Goal: Book appointment/travel/reservation

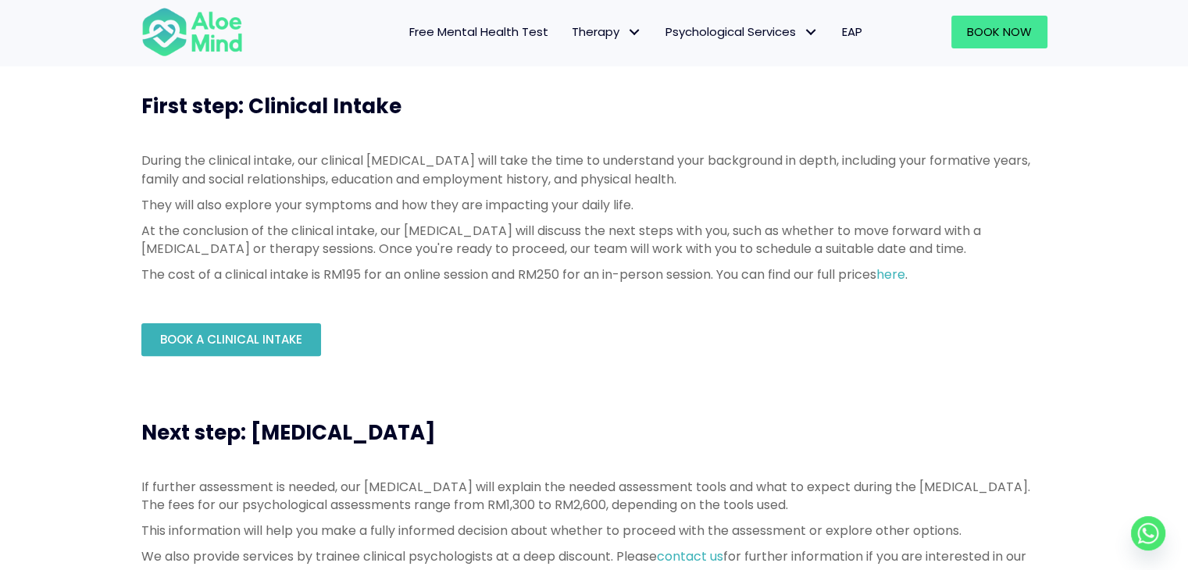
click at [234, 341] on span "Book a Clinical Intake" at bounding box center [231, 339] width 142 height 16
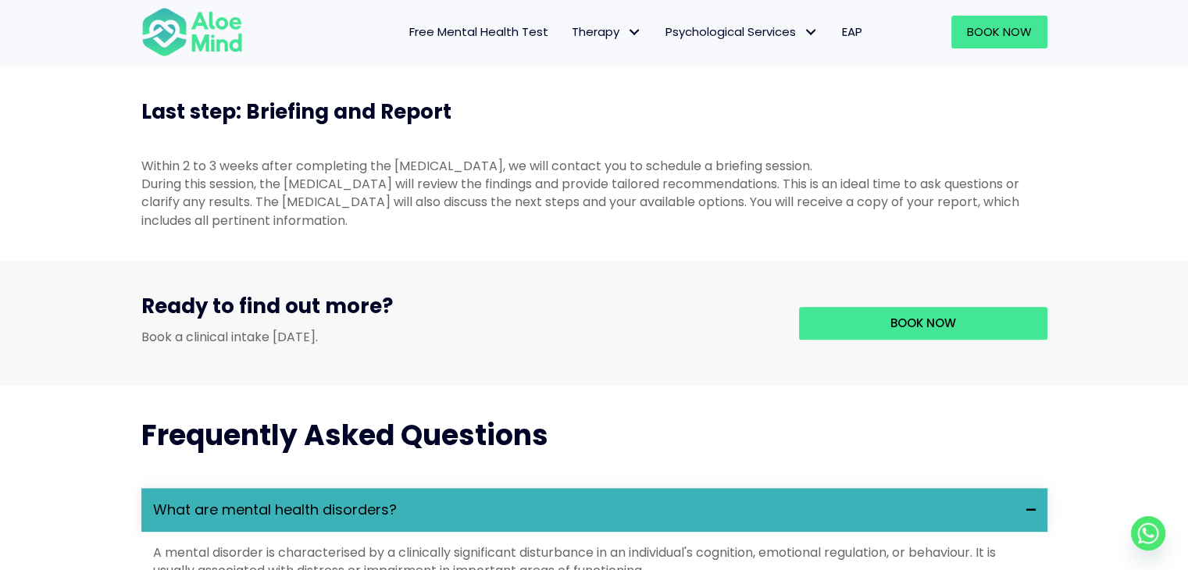
scroll to position [1640, 0]
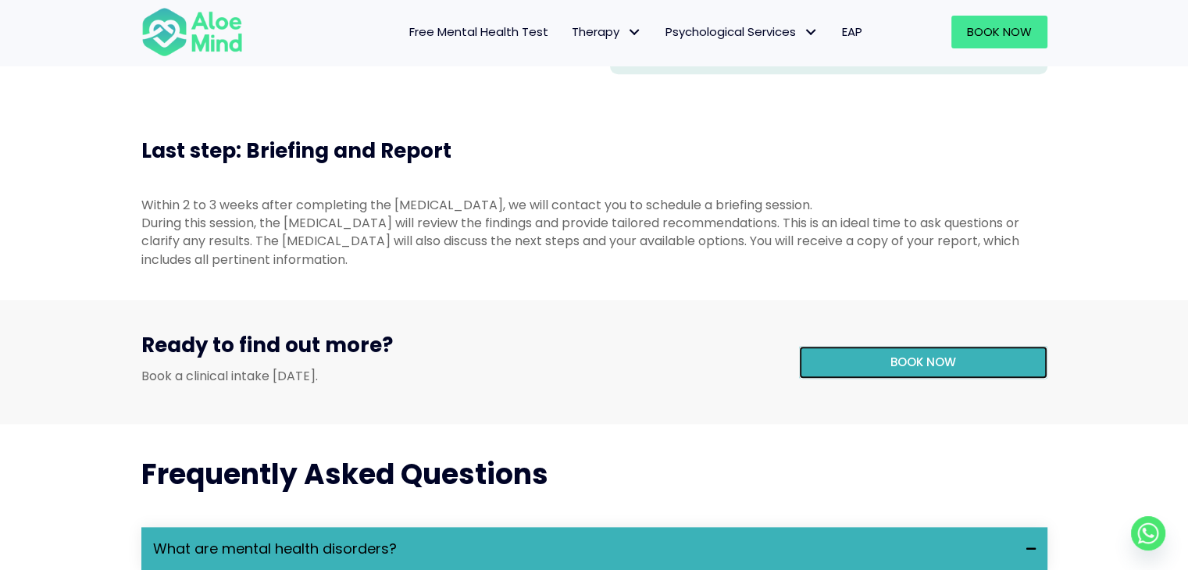
click at [881, 379] on link "Book now" at bounding box center [923, 362] width 248 height 33
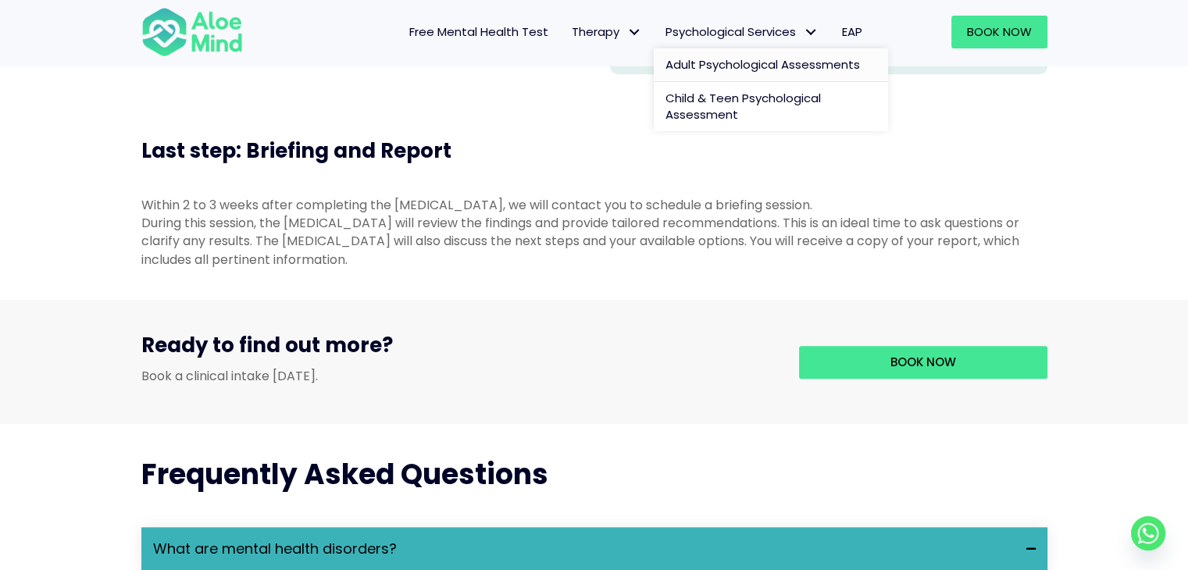
click at [779, 61] on span "Adult Psychological Assessments" at bounding box center [762, 64] width 194 height 16
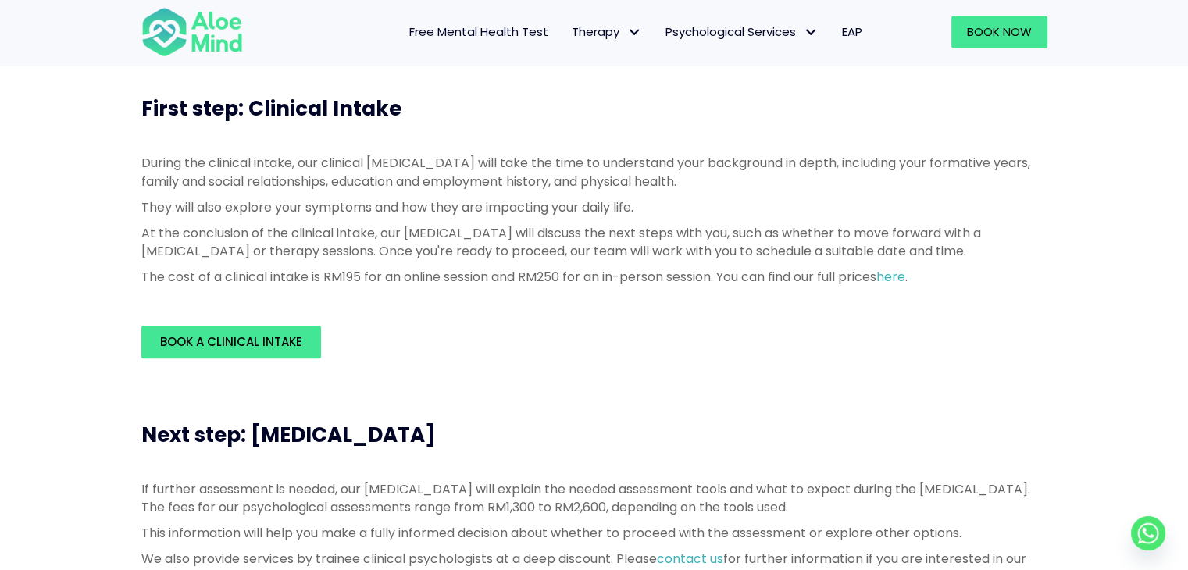
scroll to position [390, 0]
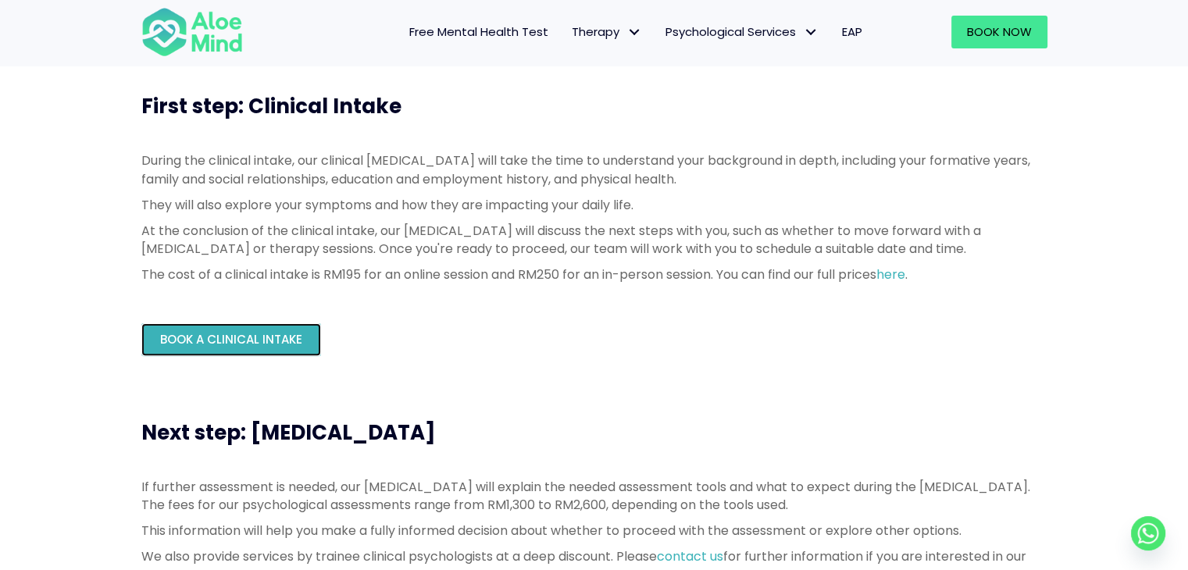
click at [269, 352] on link "Book a Clinical Intake" at bounding box center [231, 339] width 180 height 33
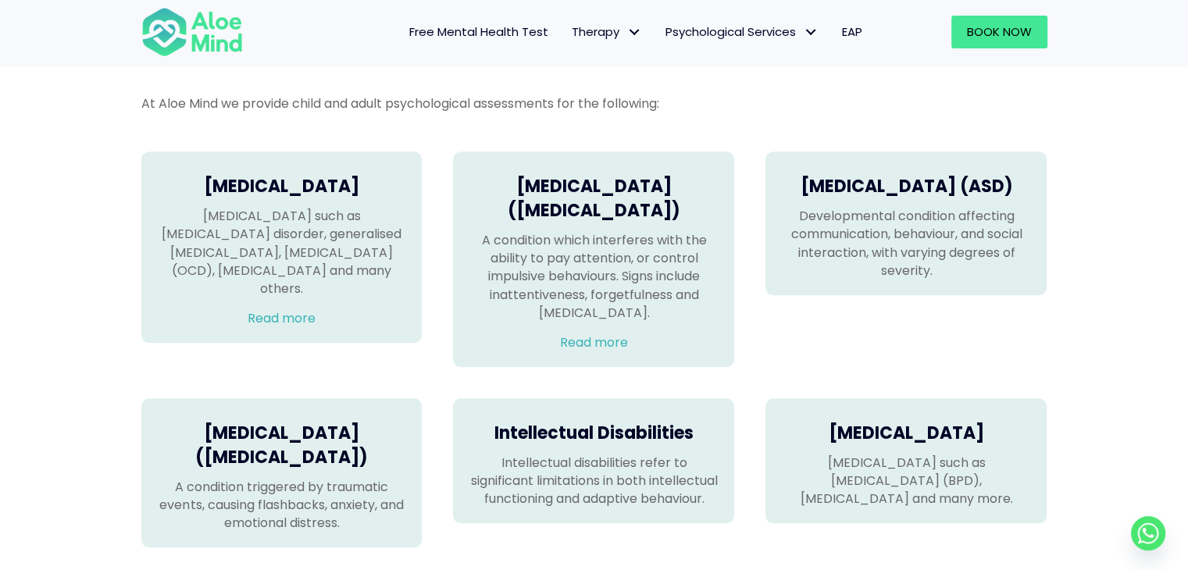
scroll to position [1015, 0]
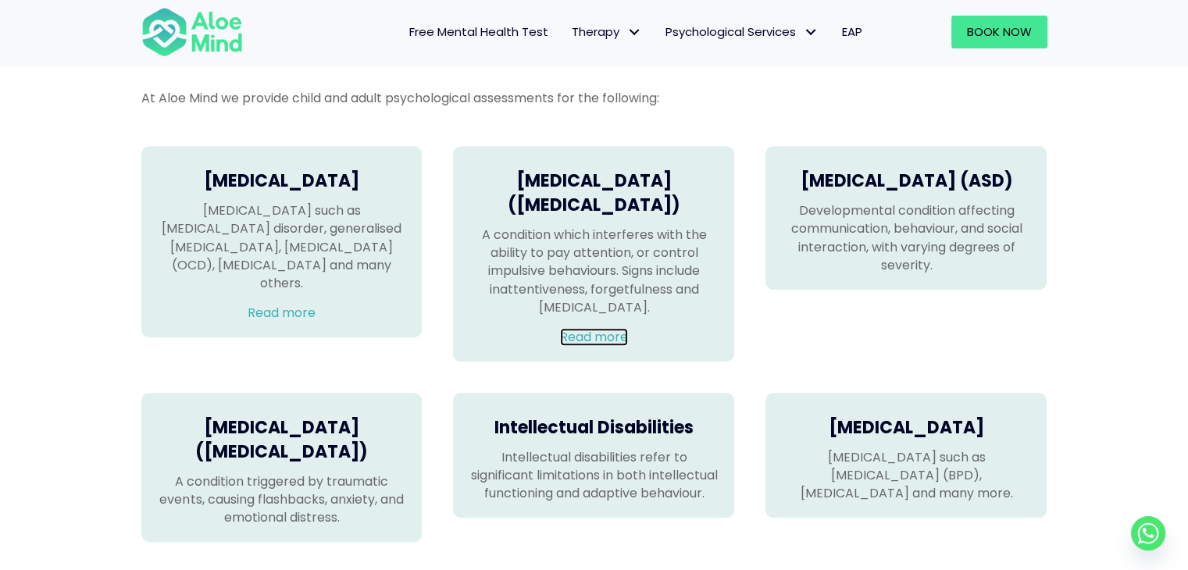
click at [600, 346] on link "Read more" at bounding box center [594, 337] width 68 height 18
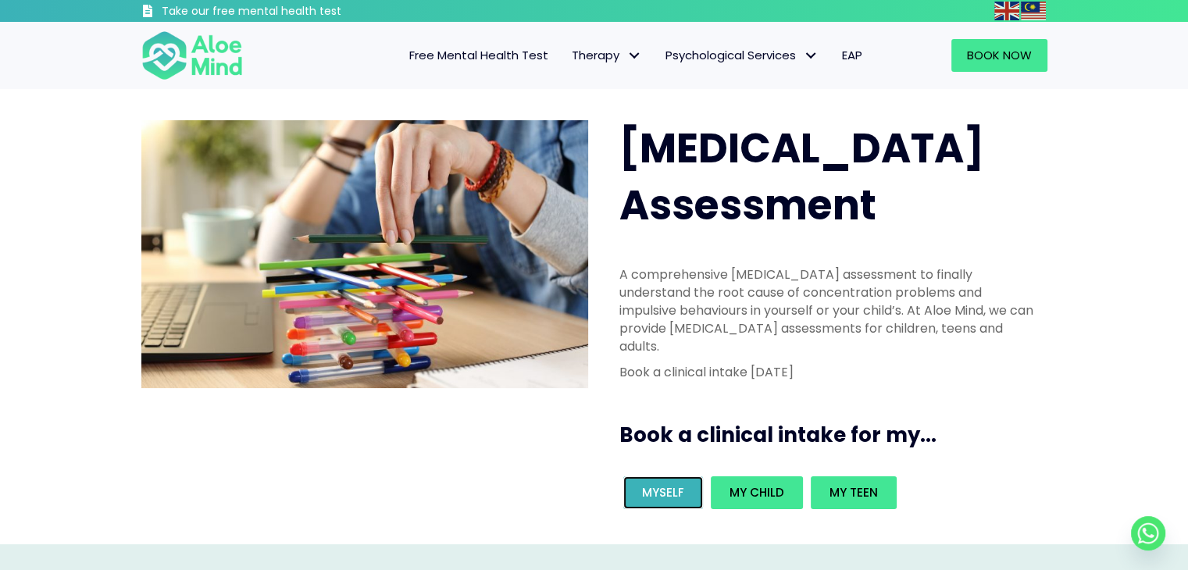
click at [647, 476] on link "Myself" at bounding box center [663, 492] width 80 height 33
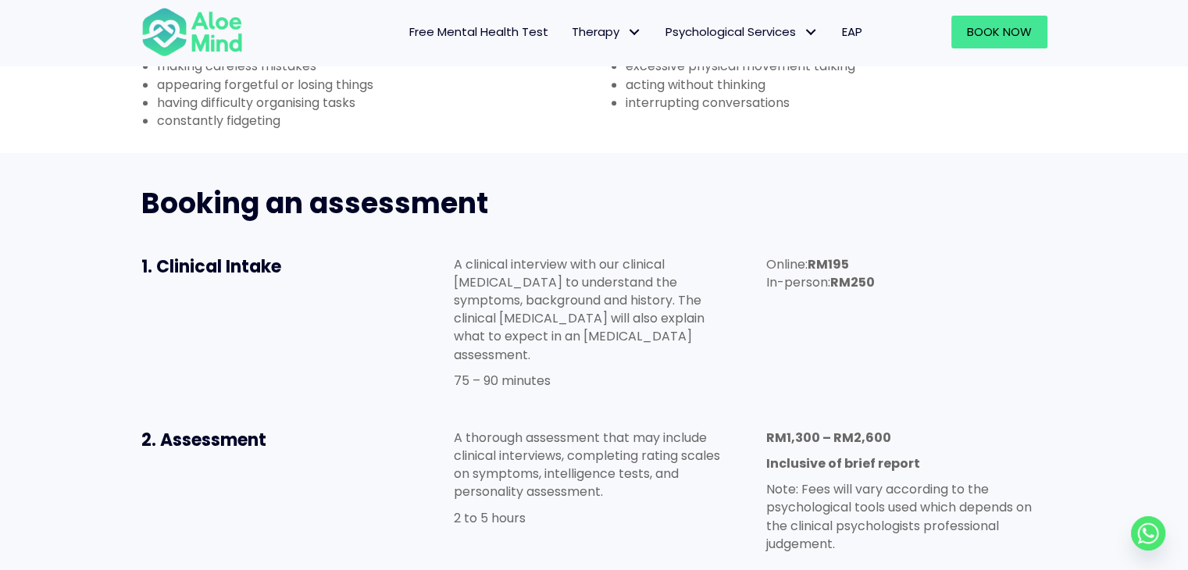
scroll to position [703, 0]
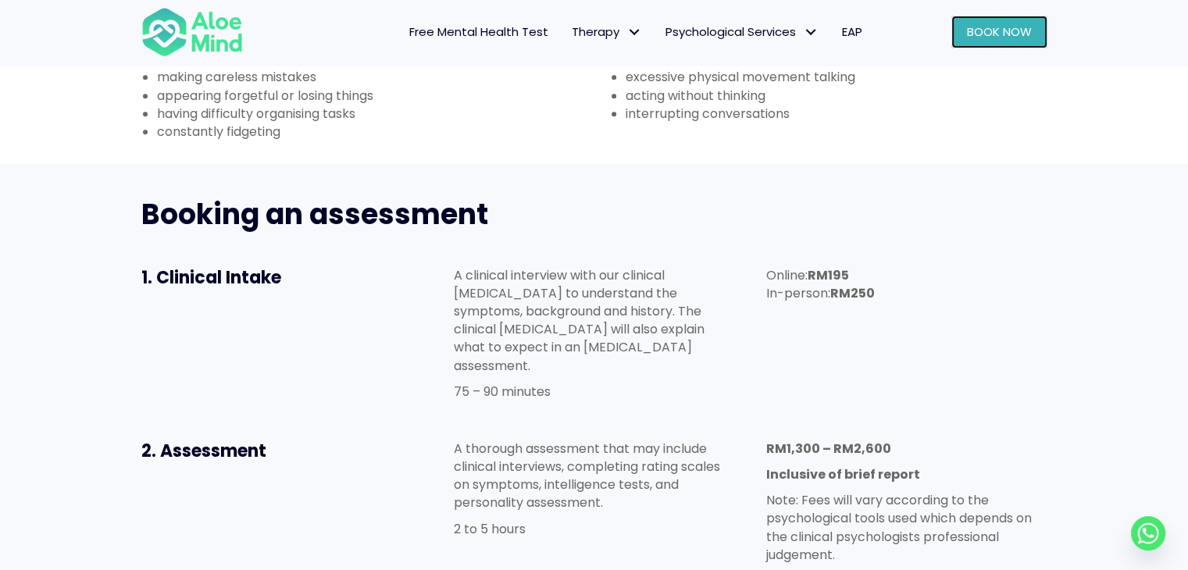
click at [996, 37] on span "Book Now" at bounding box center [999, 31] width 65 height 16
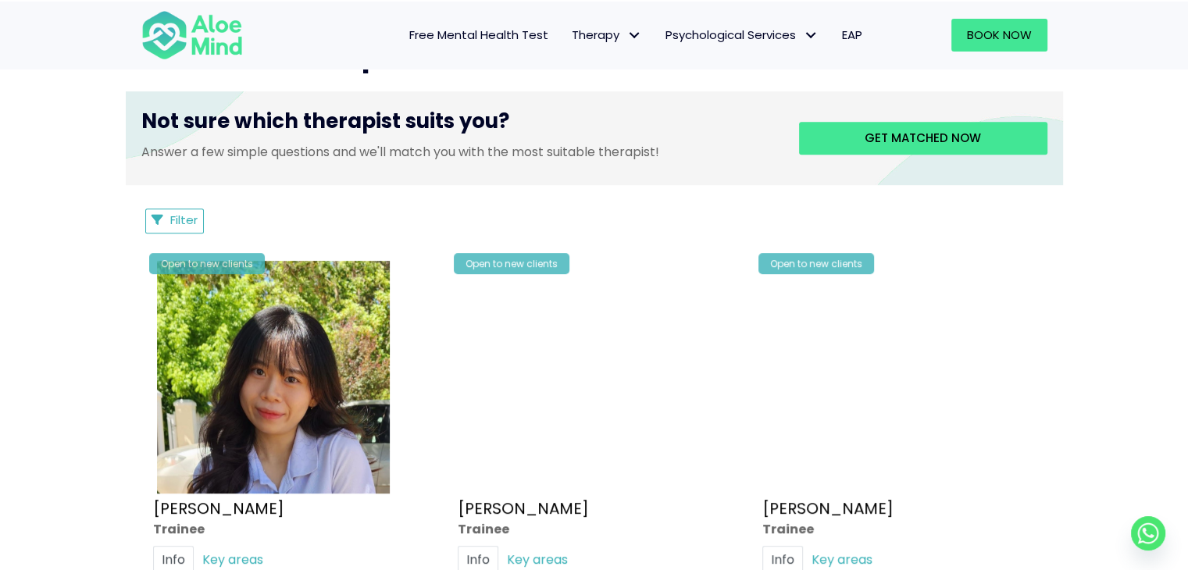
scroll to position [703, 0]
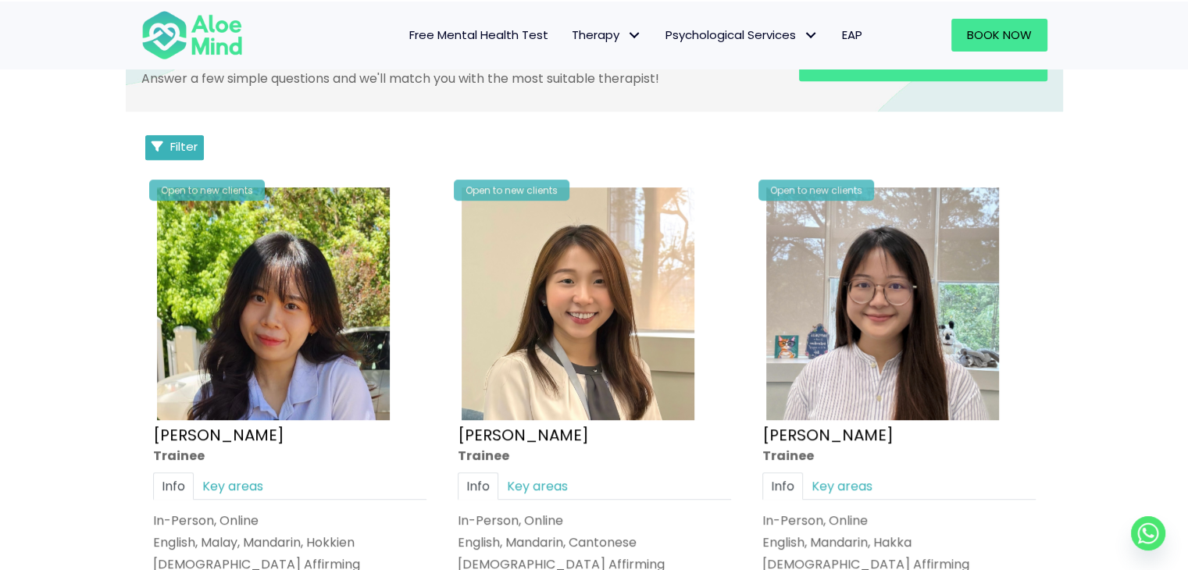
click at [171, 141] on span "Filter" at bounding box center [183, 146] width 27 height 16
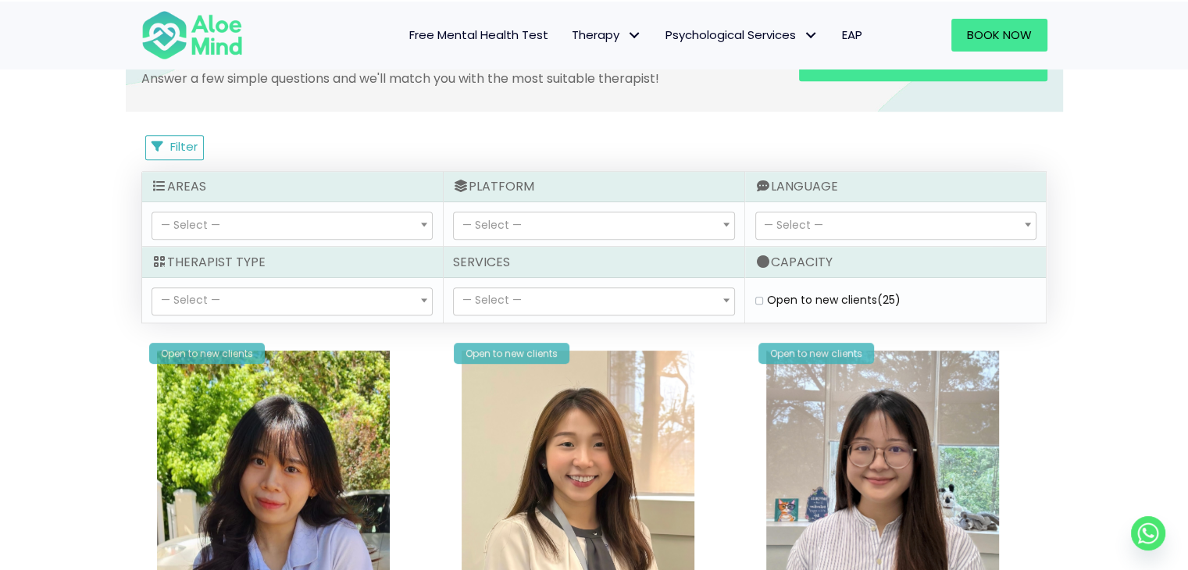
click at [272, 219] on span "— Select —" at bounding box center [292, 225] width 280 height 27
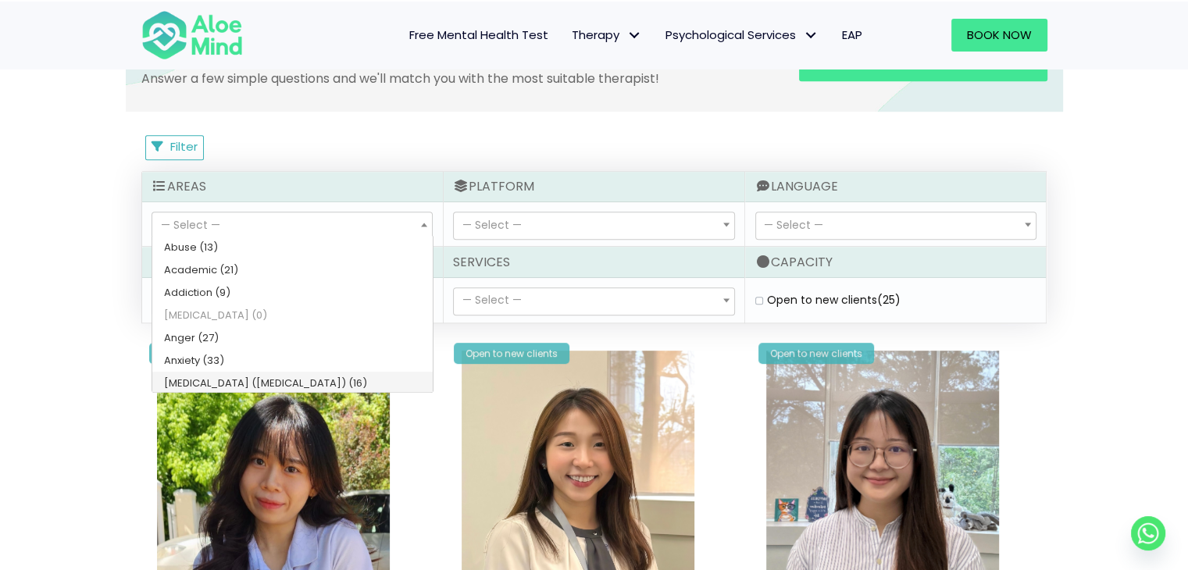
select select "78"
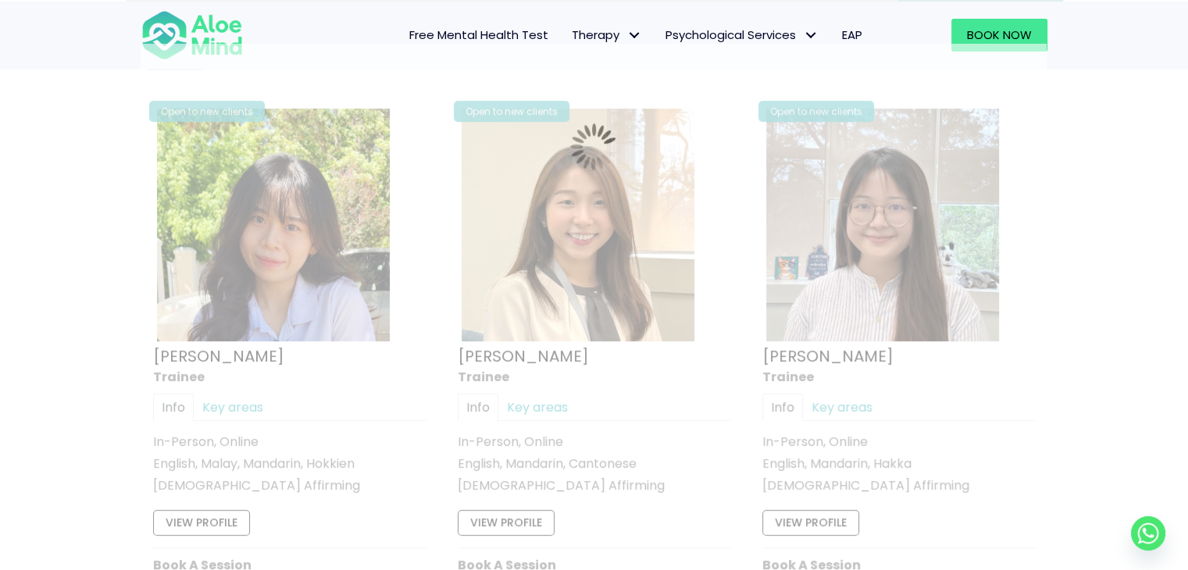
scroll to position [834, 0]
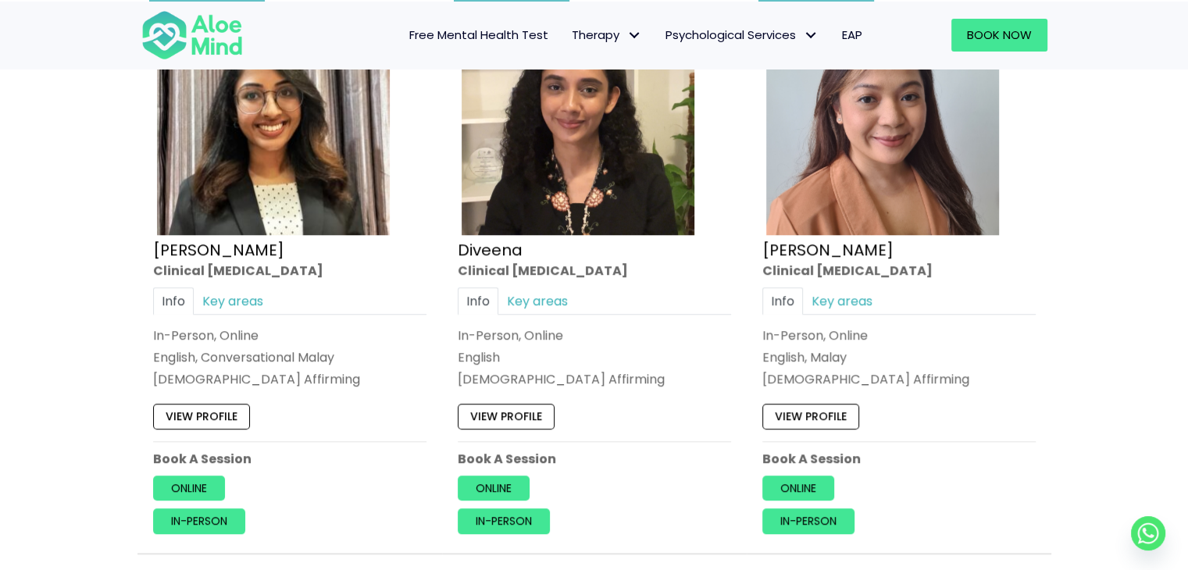
scroll to position [1615, 0]
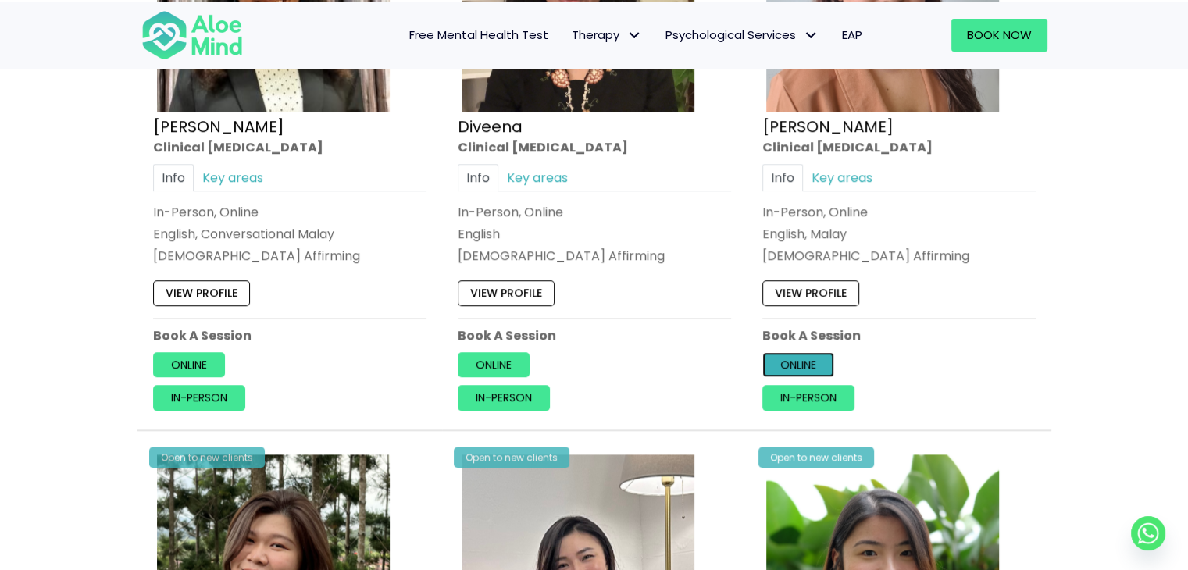
click at [796, 352] on link "Online" at bounding box center [798, 364] width 72 height 25
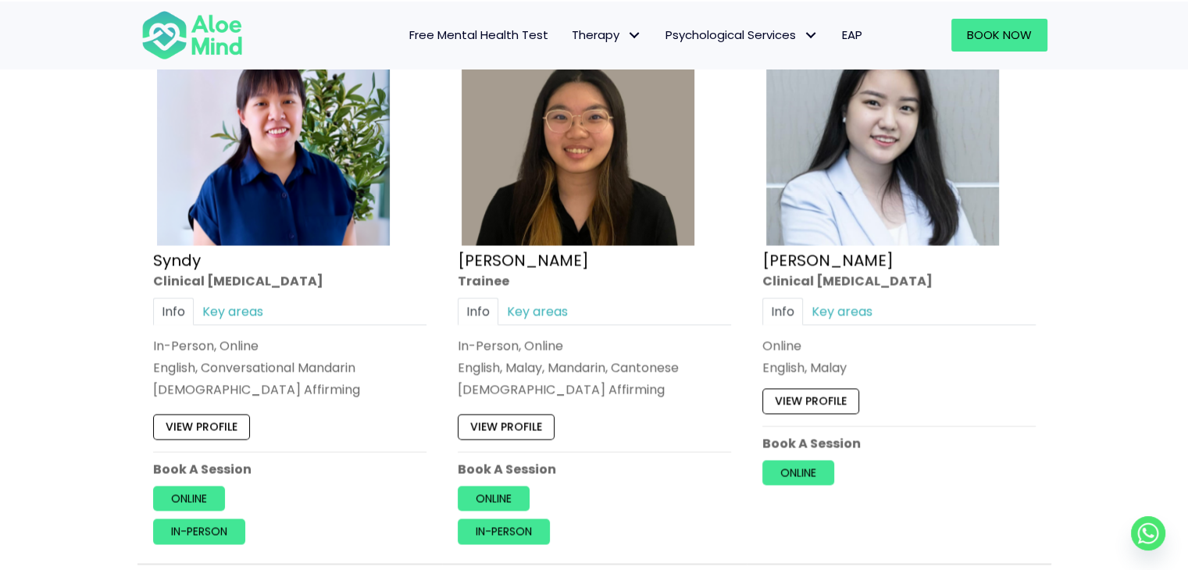
scroll to position [2630, 0]
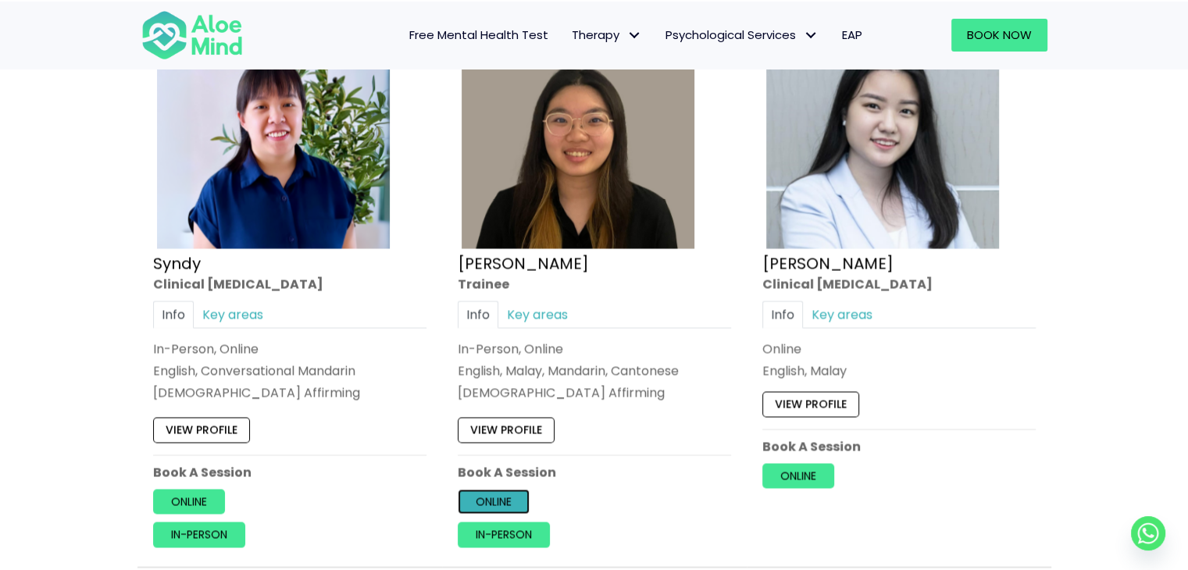
click at [503, 490] on link "Online" at bounding box center [494, 501] width 72 height 25
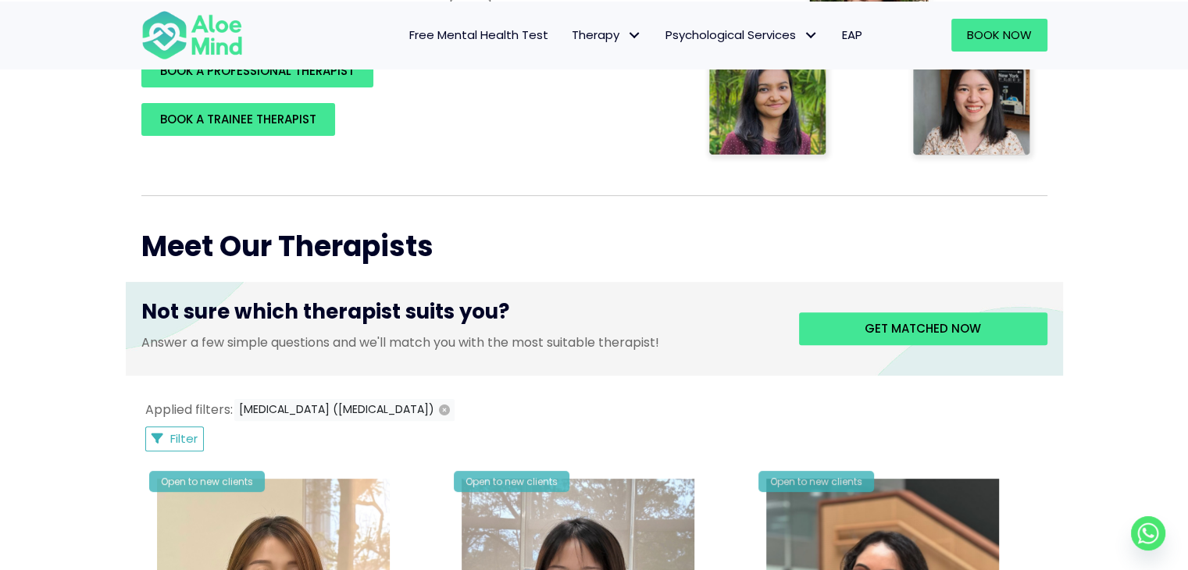
scroll to position [522, 0]
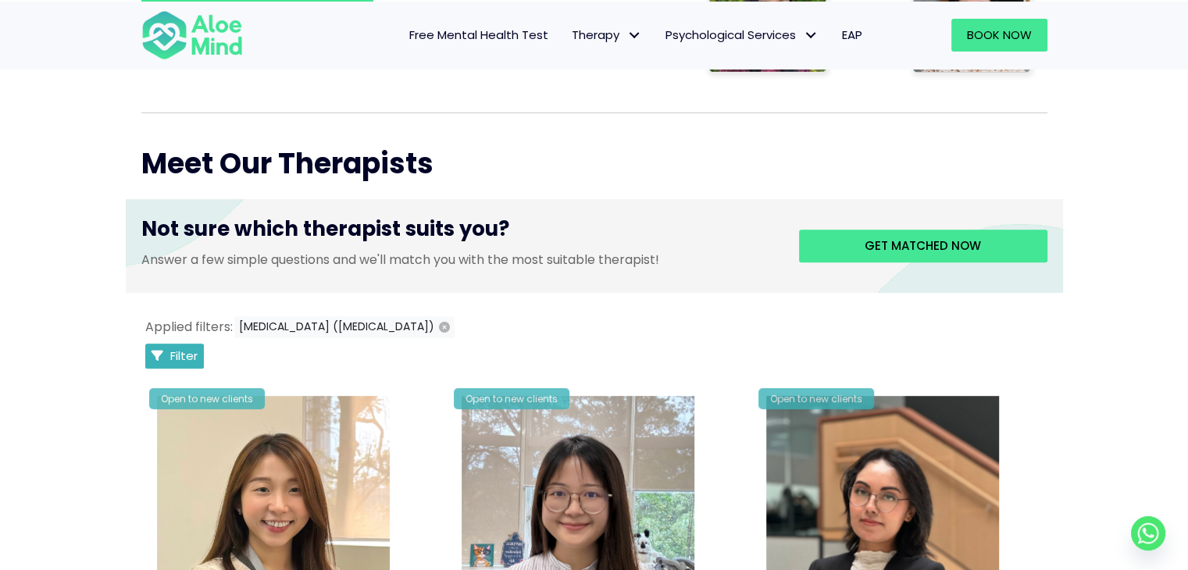
click at [184, 347] on span "Filter" at bounding box center [183, 355] width 27 height 16
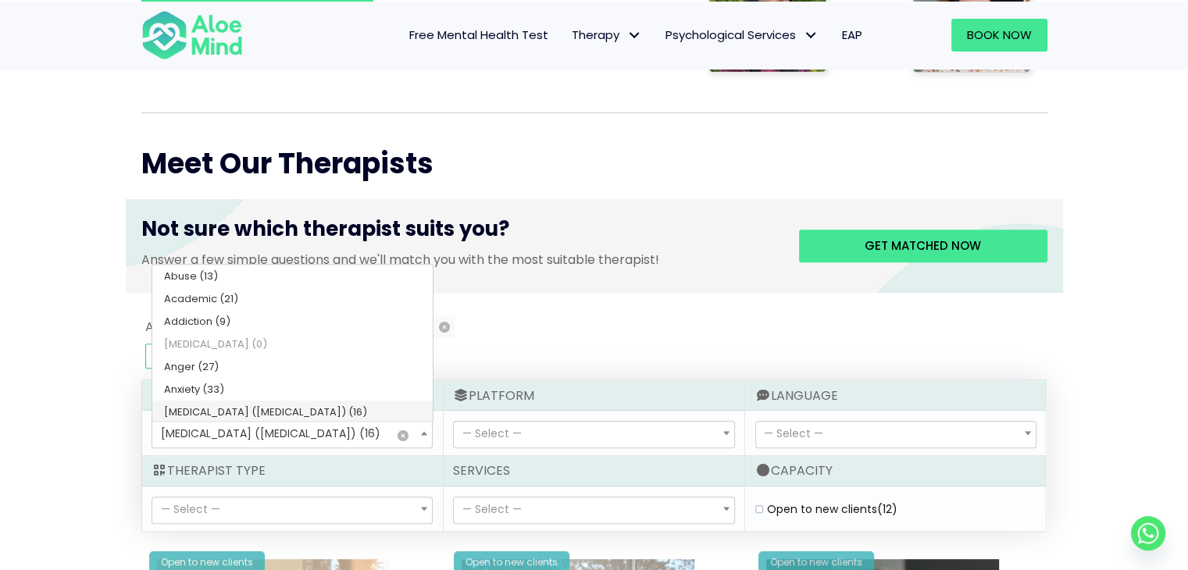
click at [321, 432] on span "[MEDICAL_DATA] ([MEDICAL_DATA]) (16)" at bounding box center [270, 434] width 219 height 16
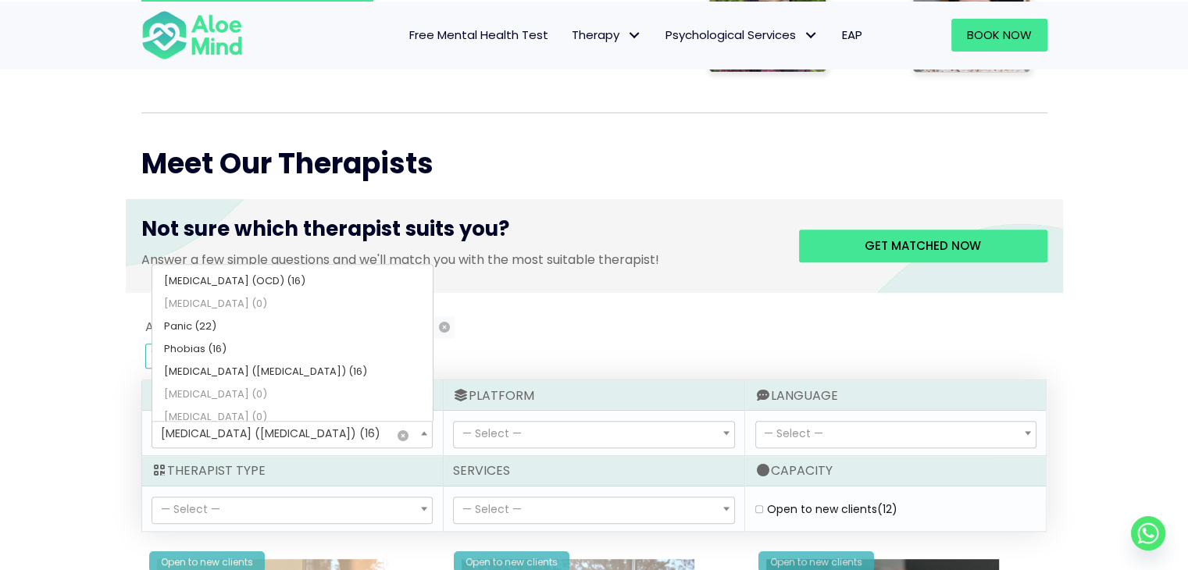
scroll to position [543, 0]
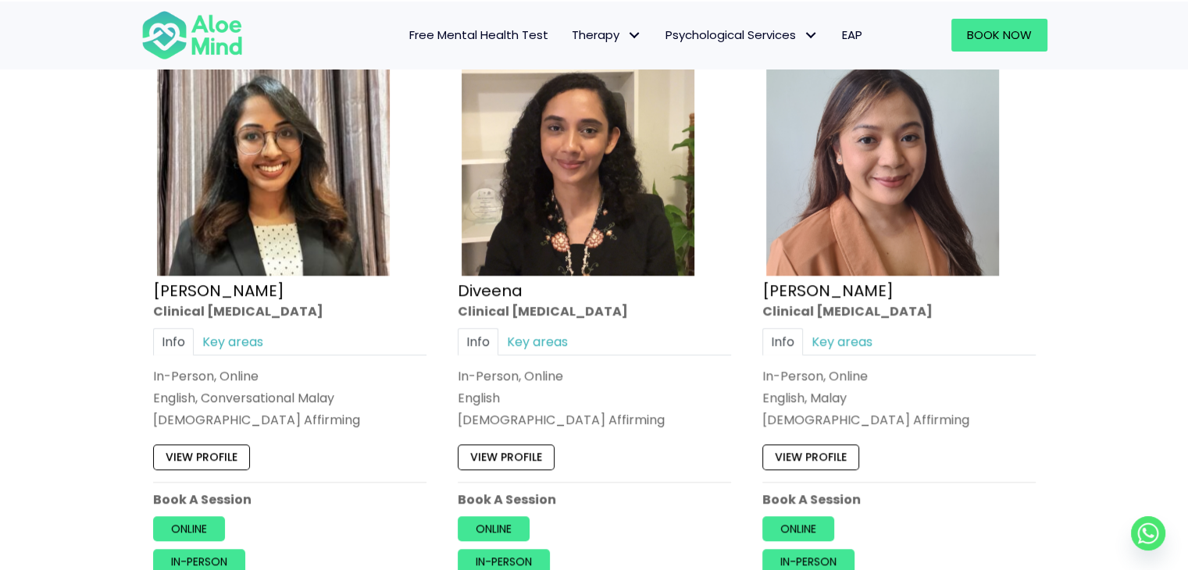
scroll to position [1615, 0]
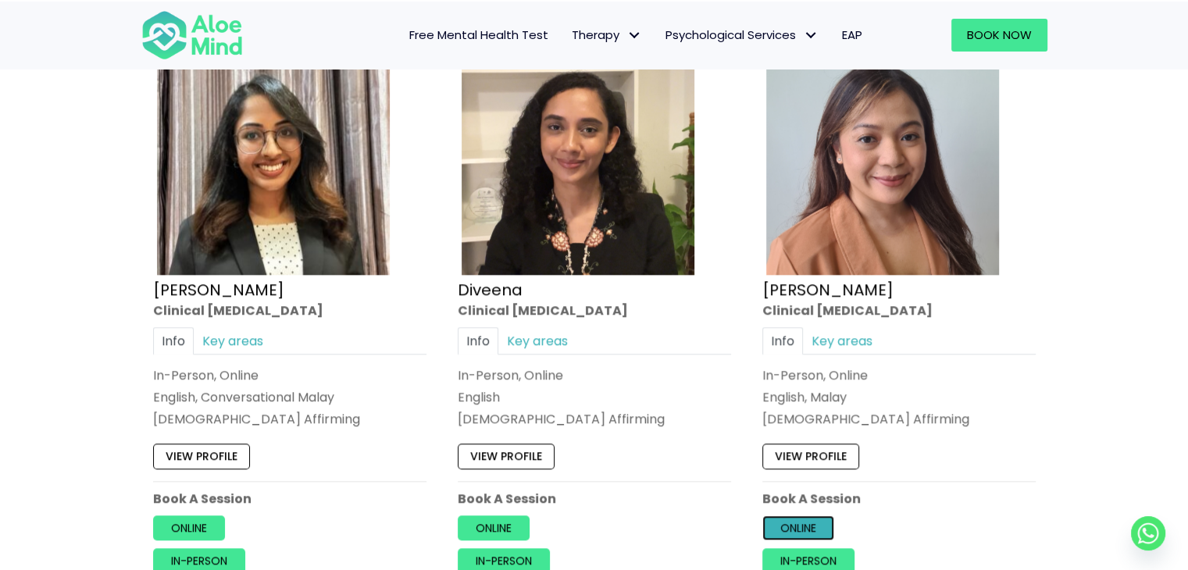
click at [797, 515] on link "Online" at bounding box center [798, 527] width 72 height 25
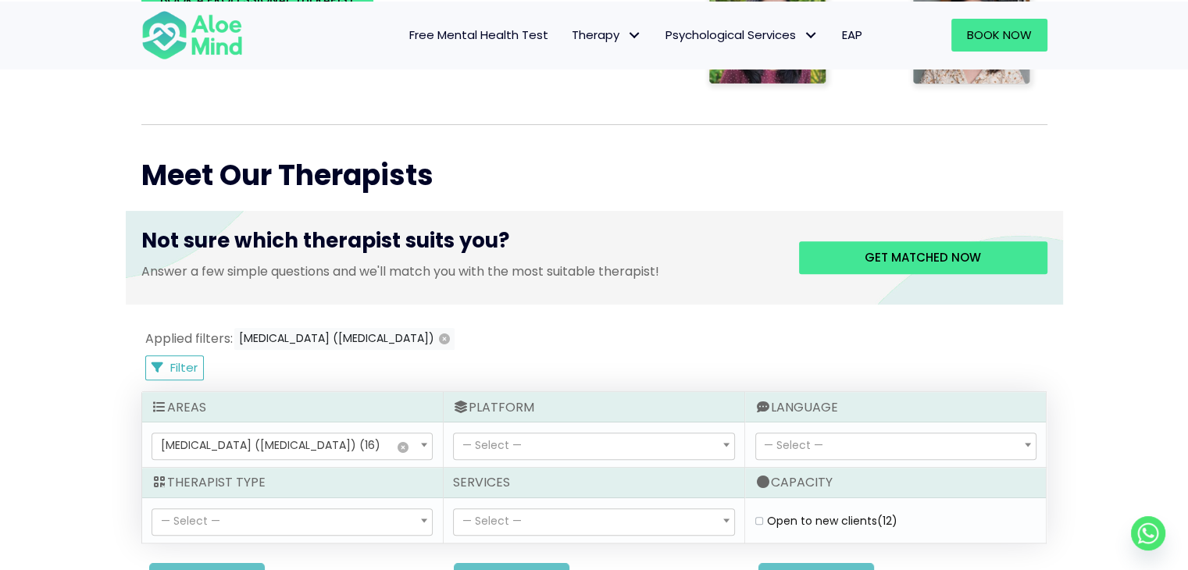
scroll to position [522, 0]
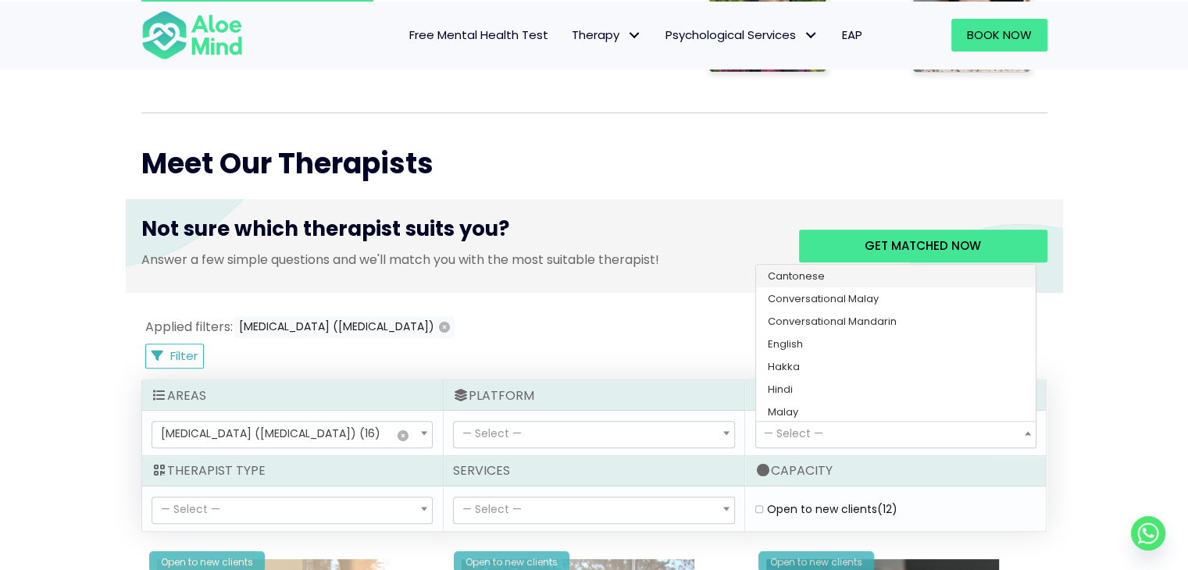
click at [935, 425] on span "— Select —" at bounding box center [896, 435] width 280 height 27
select select "141"
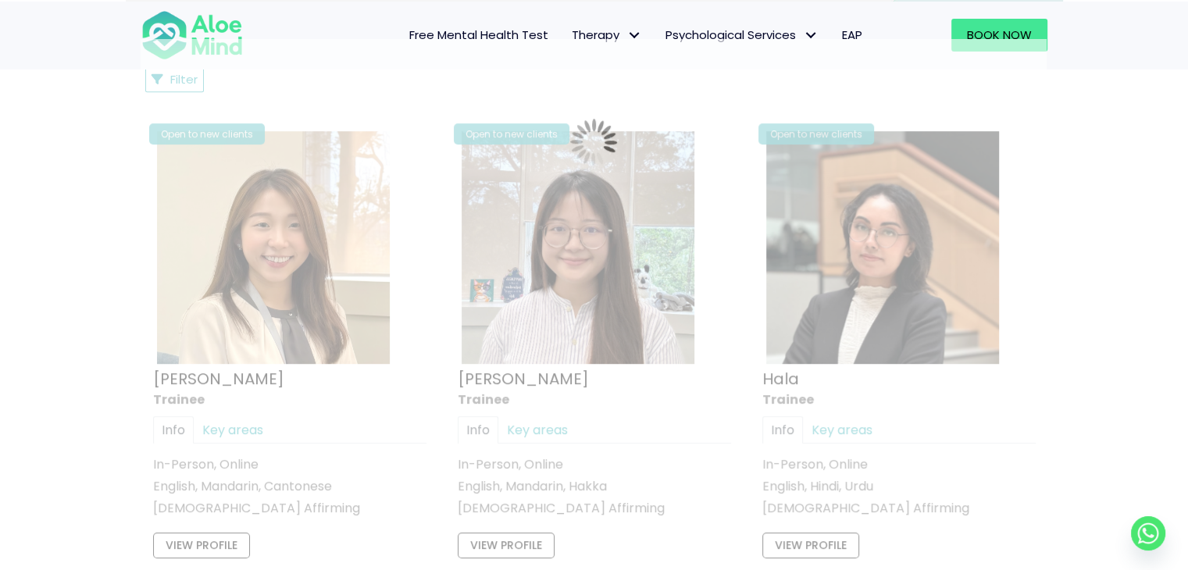
scroll to position [834, 0]
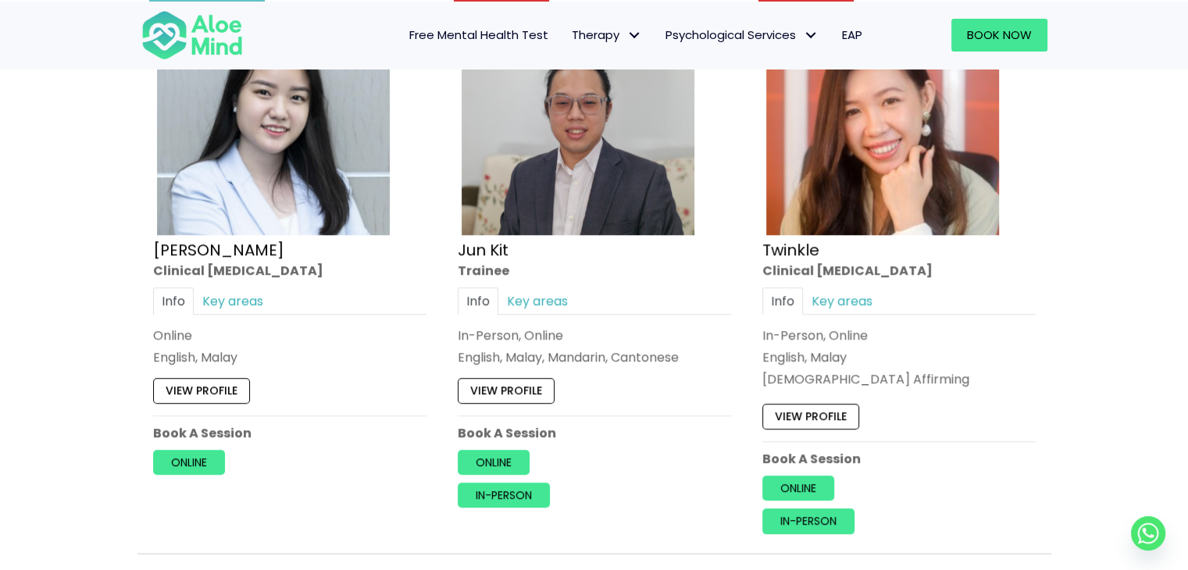
scroll to position [1537, 0]
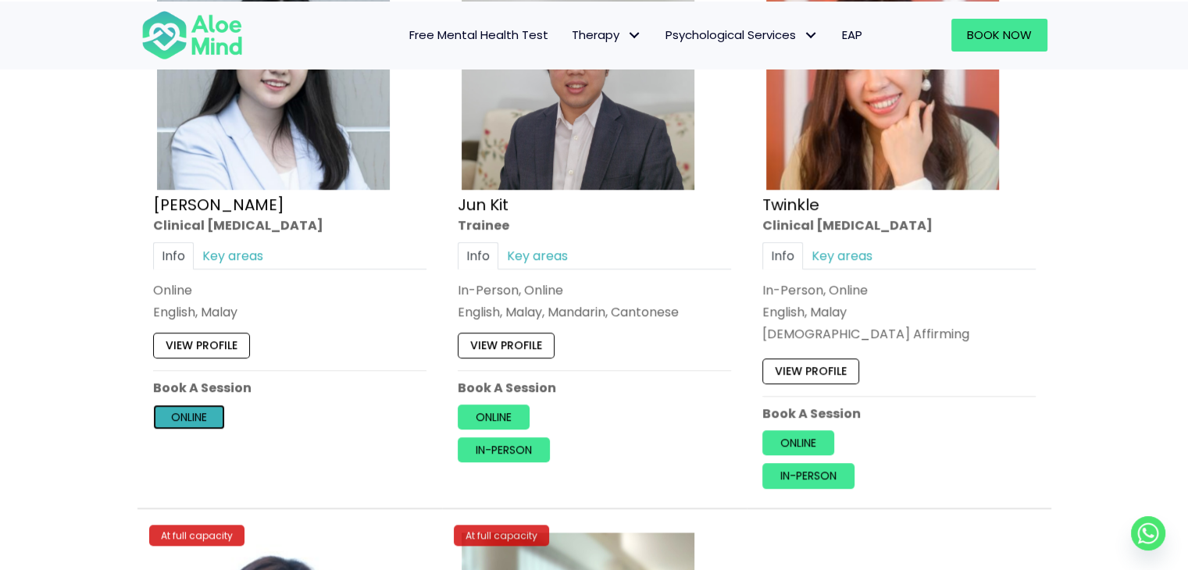
click at [200, 404] on link "Online" at bounding box center [189, 416] width 72 height 25
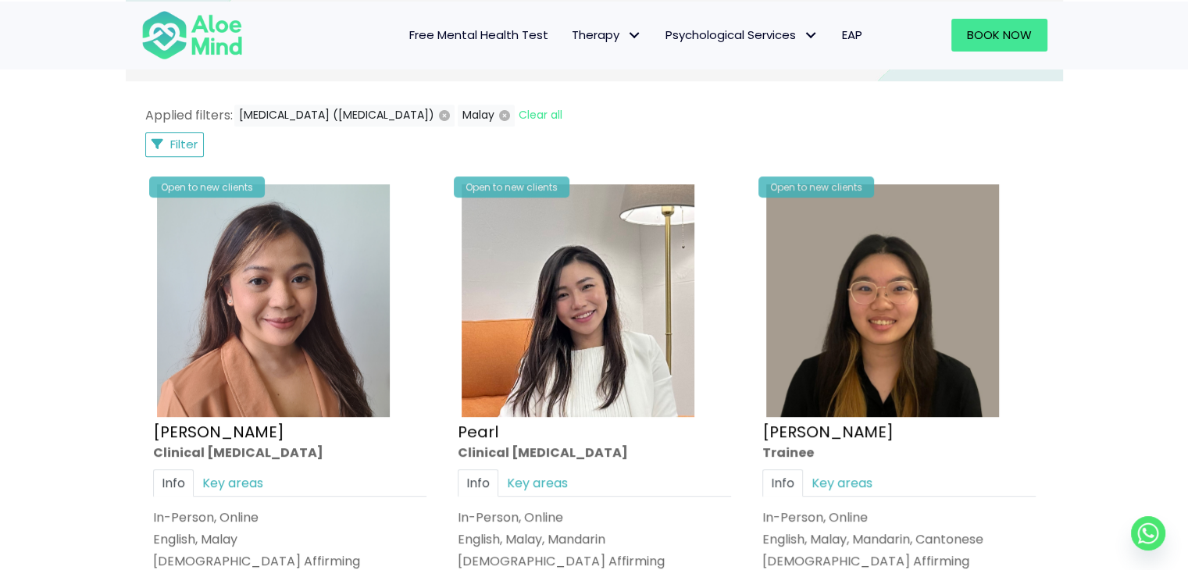
scroll to position [678, 0]
